Goal: Check status: Check status

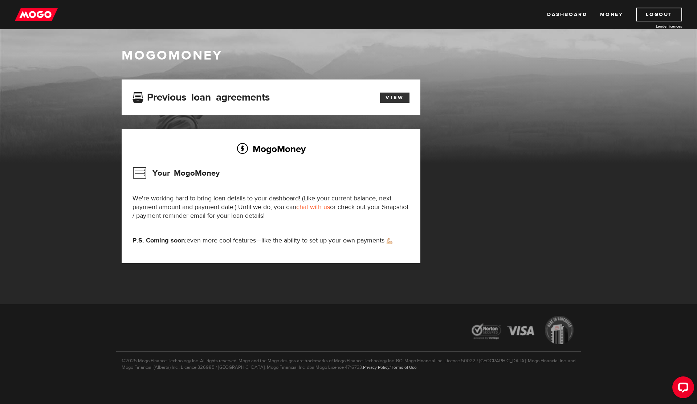
click at [343, 95] on link "View" at bounding box center [394, 98] width 29 height 10
click at [197, 172] on h3 "Your MogoMoney" at bounding box center [176, 173] width 87 height 19
click at [391, 99] on link "View" at bounding box center [394, 98] width 29 height 10
click at [263, 151] on h2 "MogoMoney" at bounding box center [271, 148] width 277 height 15
click at [178, 175] on h3 "Your MogoMoney" at bounding box center [176, 173] width 87 height 19
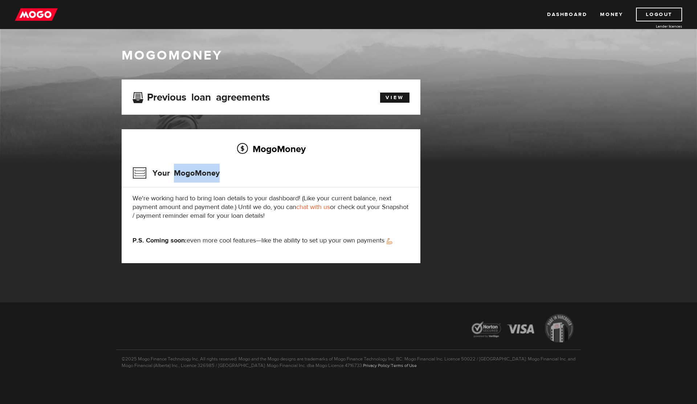
click at [178, 175] on h3 "Your MogoMoney" at bounding box center [176, 173] width 87 height 19
click at [258, 113] on div "Previous loan agreements View" at bounding box center [271, 97] width 299 height 35
click at [392, 96] on link "View" at bounding box center [394, 98] width 29 height 10
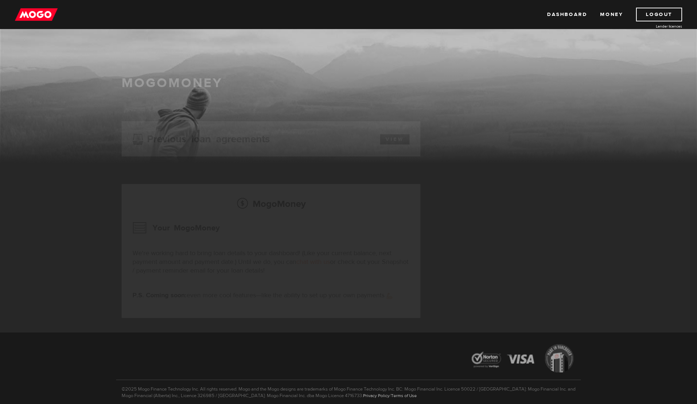
click at [566, 21] on div "Dashboard Money Logout Lender licences Dashboard Money Logout Lender licences" at bounding box center [348, 14] width 697 height 29
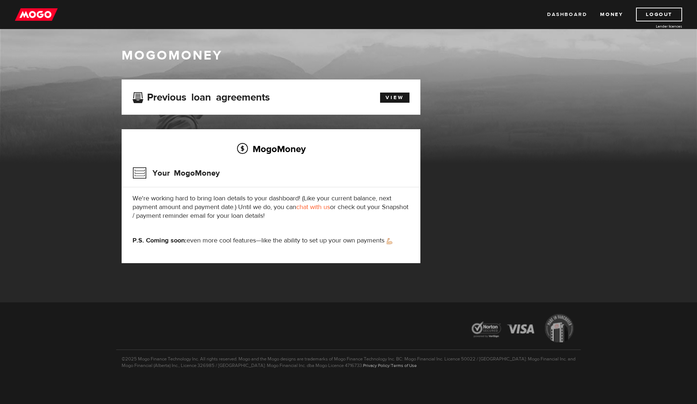
click at [566, 15] on link "Dashboard" at bounding box center [567, 15] width 40 height 14
